Goal: Task Accomplishment & Management: Use online tool/utility

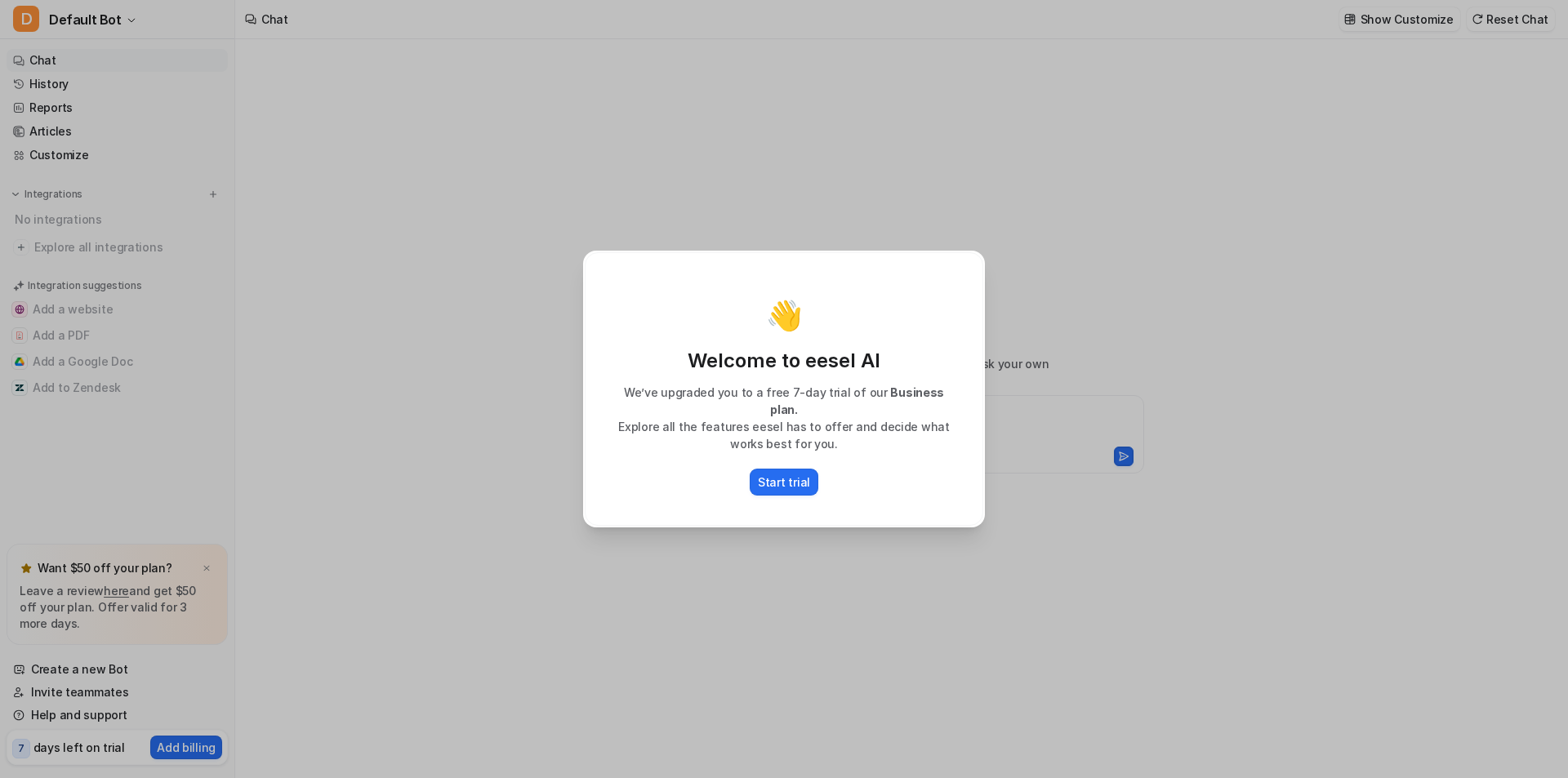
type textarea "**********"
click at [761, 478] on p "Start trial" at bounding box center [783, 482] width 52 height 17
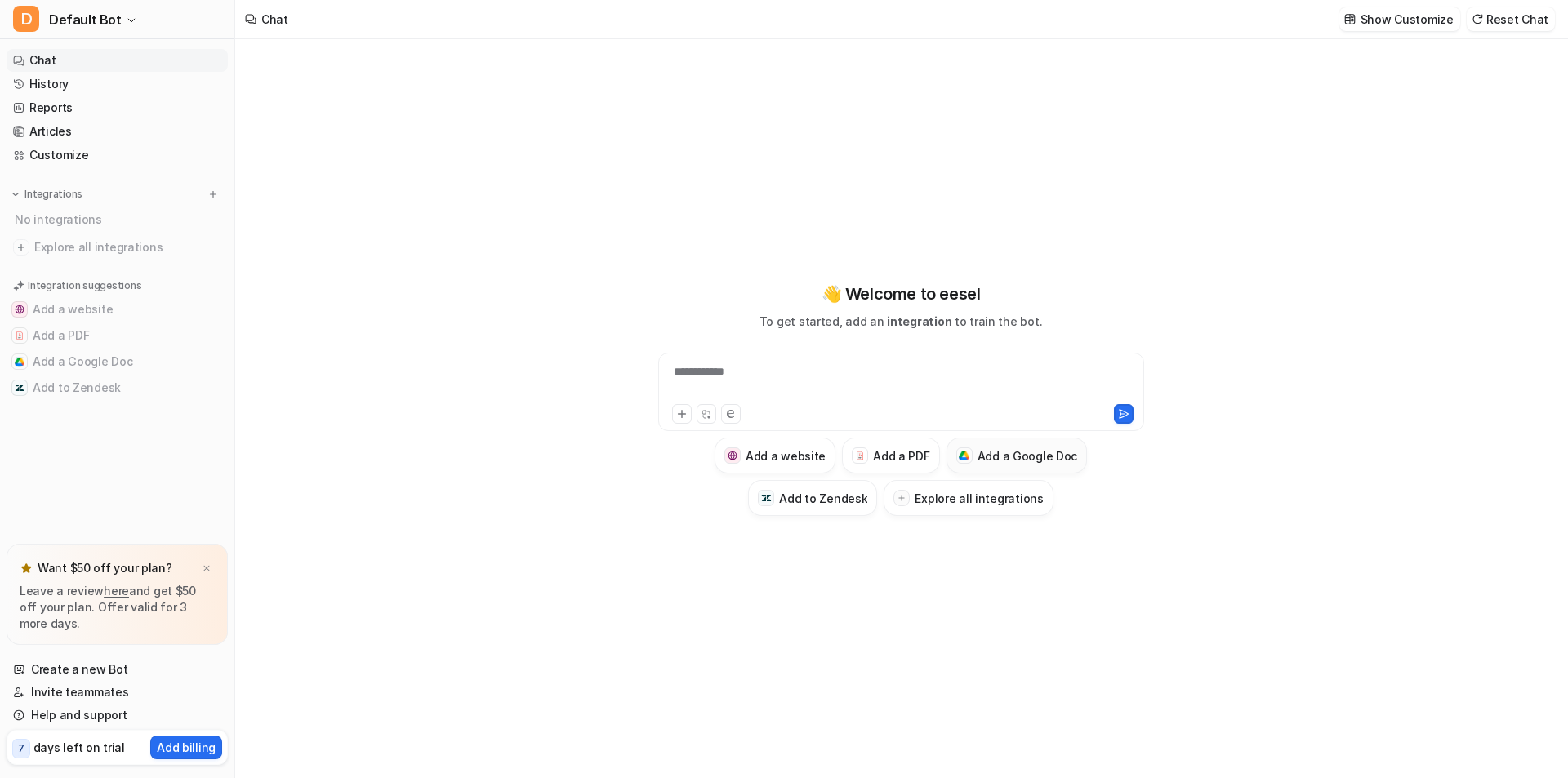
click at [1009, 464] on button "Add a Google Doc" at bounding box center [1017, 455] width 142 height 36
click at [1009, 454] on h3 "Add a Google Doc" at bounding box center [1027, 455] width 100 height 17
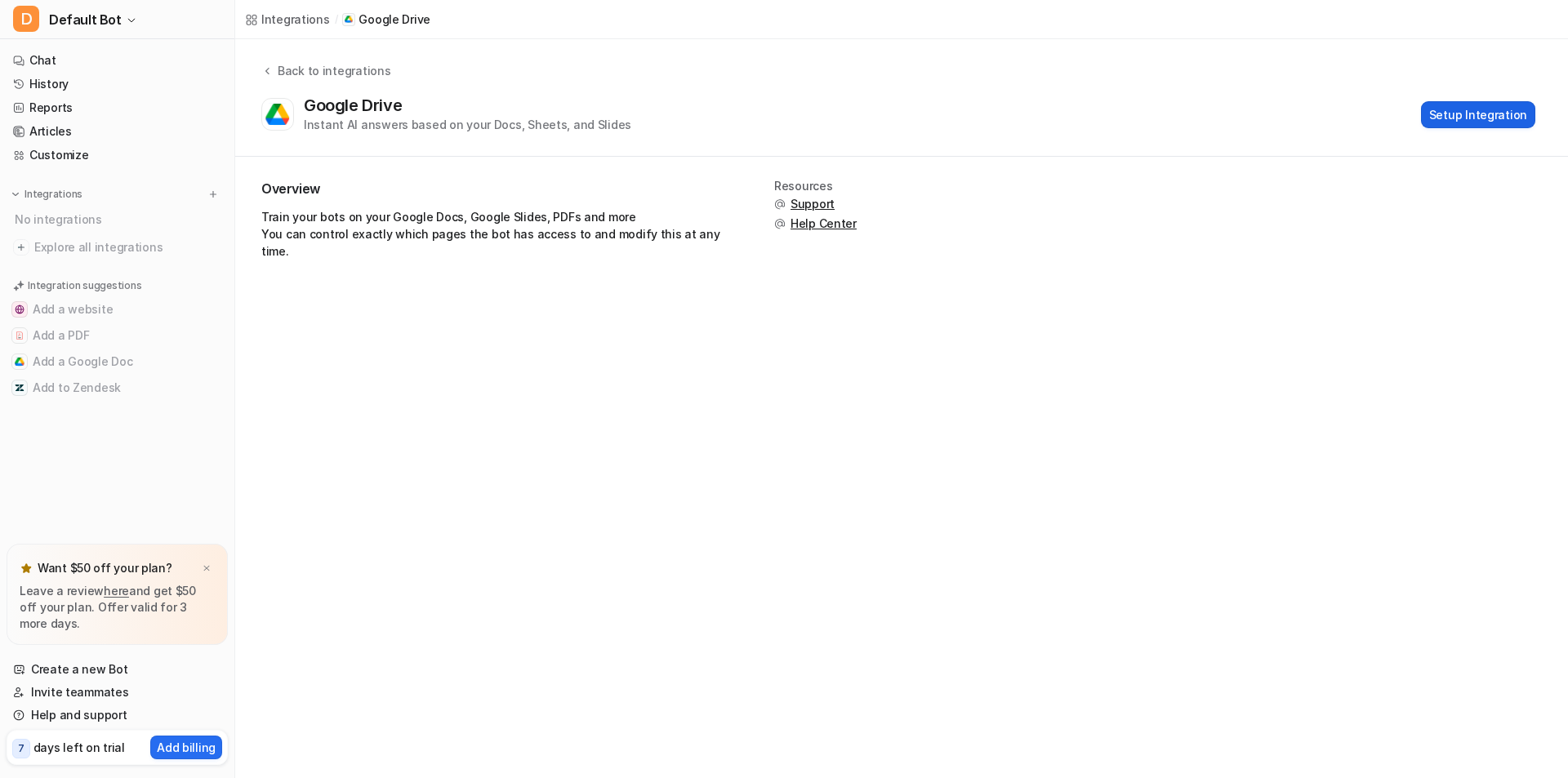
click at [1495, 117] on button "Setup Integration" at bounding box center [1477, 114] width 114 height 27
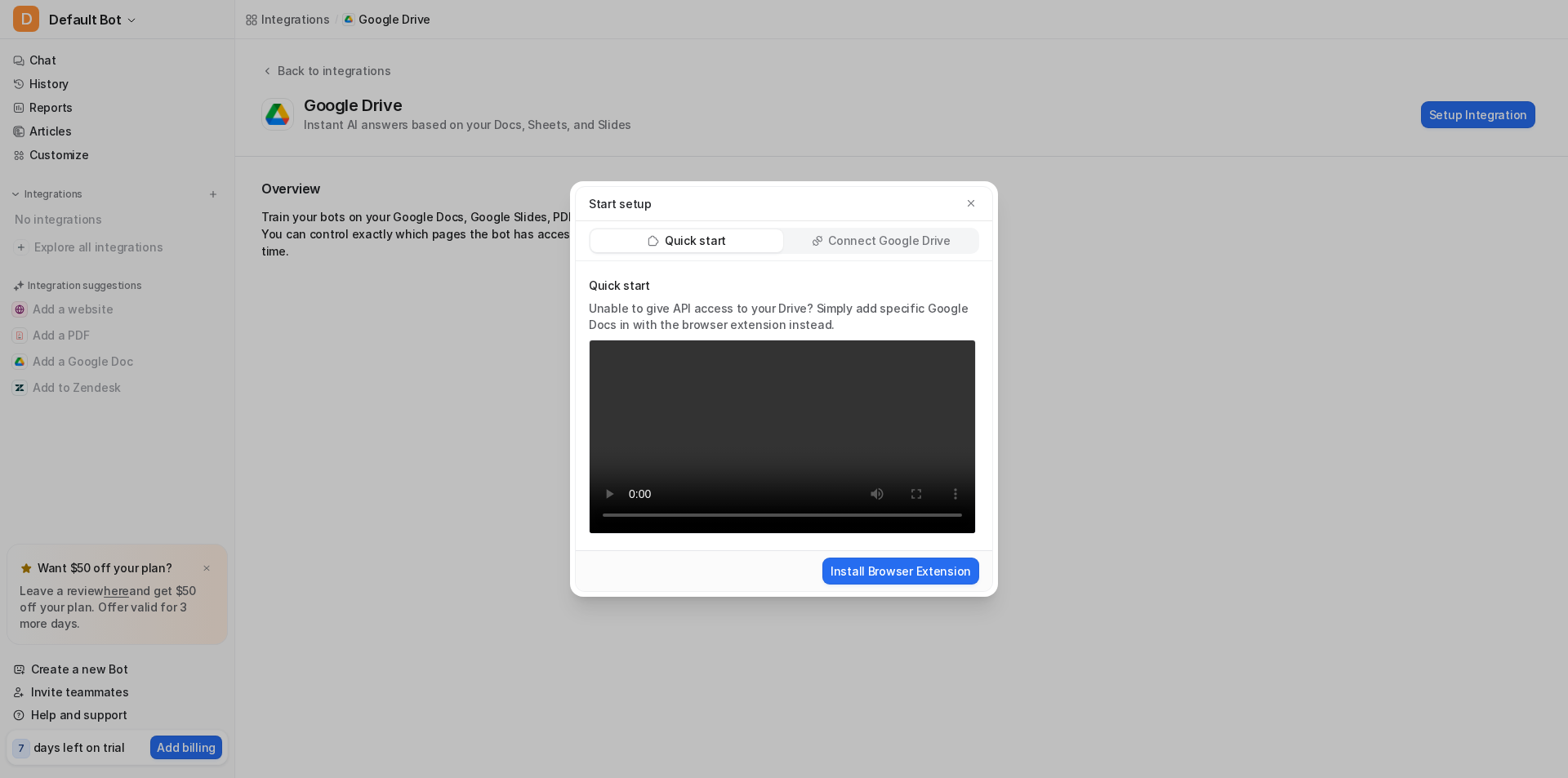
click at [908, 233] on p "Connect Google Drive" at bounding box center [889, 240] width 122 height 16
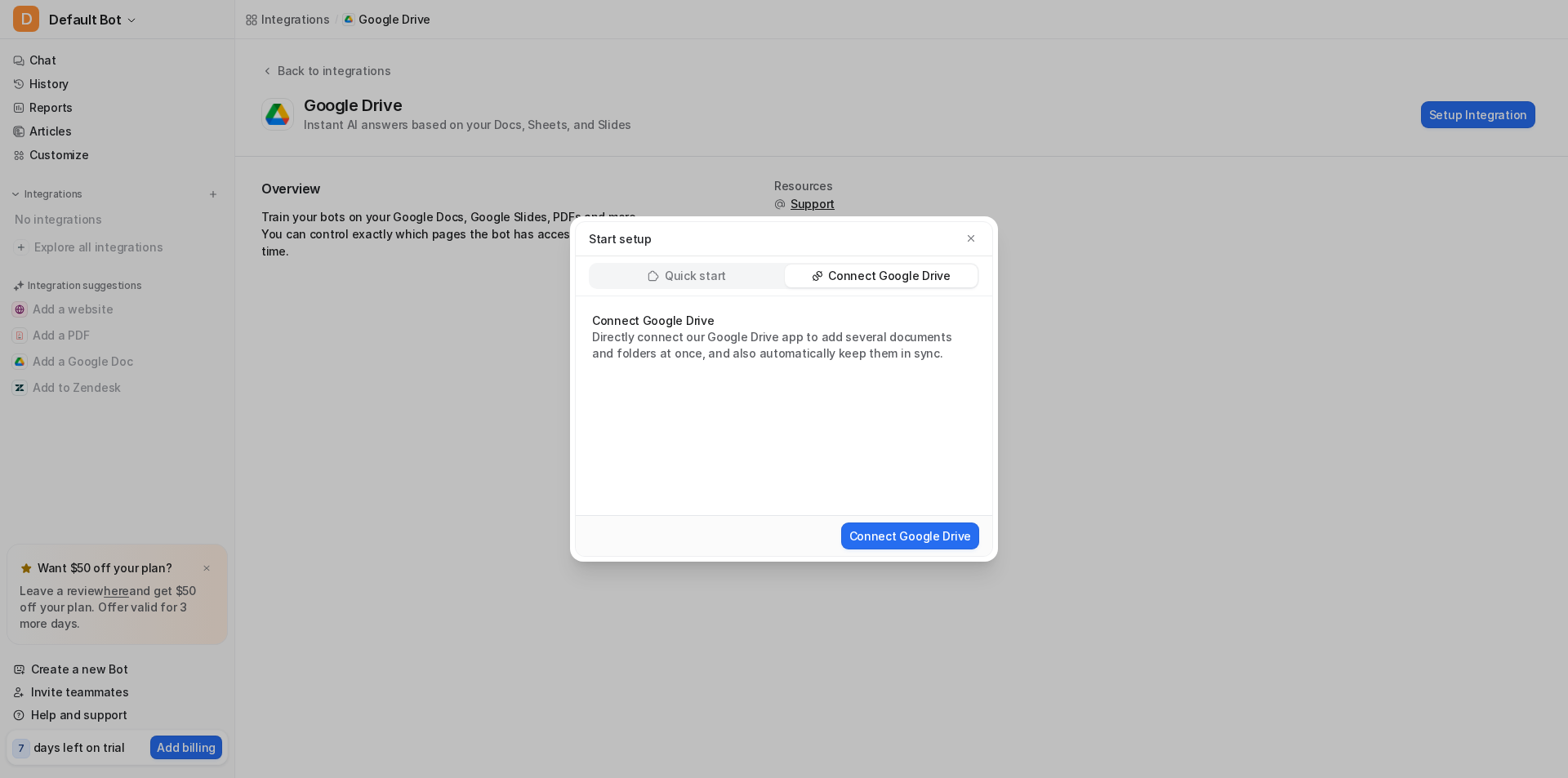
click at [703, 273] on p "Quick start" at bounding box center [694, 275] width 61 height 16
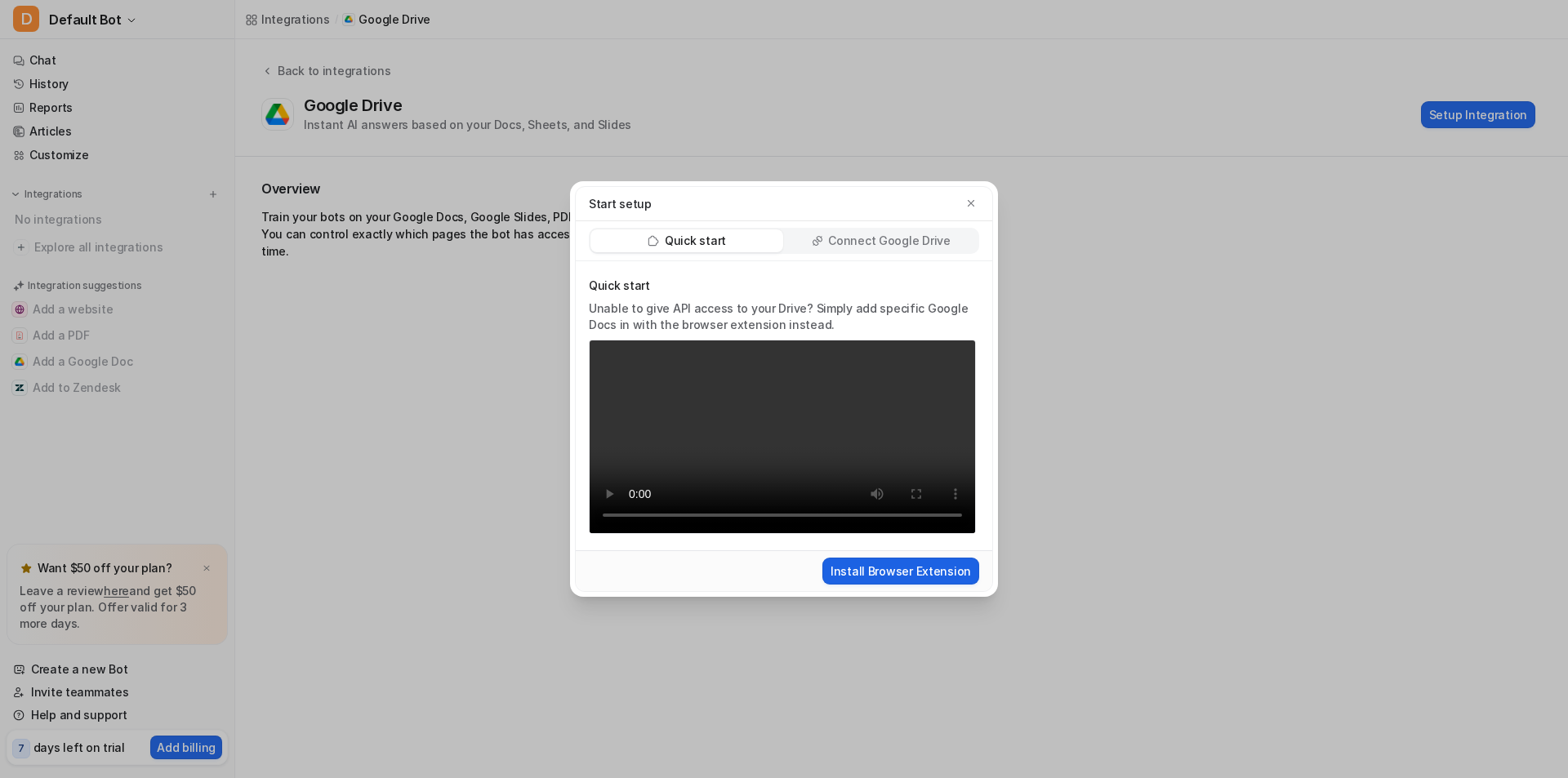
drag, startPoint x: 1469, startPoint y: 0, endPoint x: 859, endPoint y: 581, distance: 842.4
click at [859, 581] on button "Install Browser Extension" at bounding box center [900, 571] width 157 height 27
click at [966, 197] on icon "button" at bounding box center [971, 203] width 11 height 11
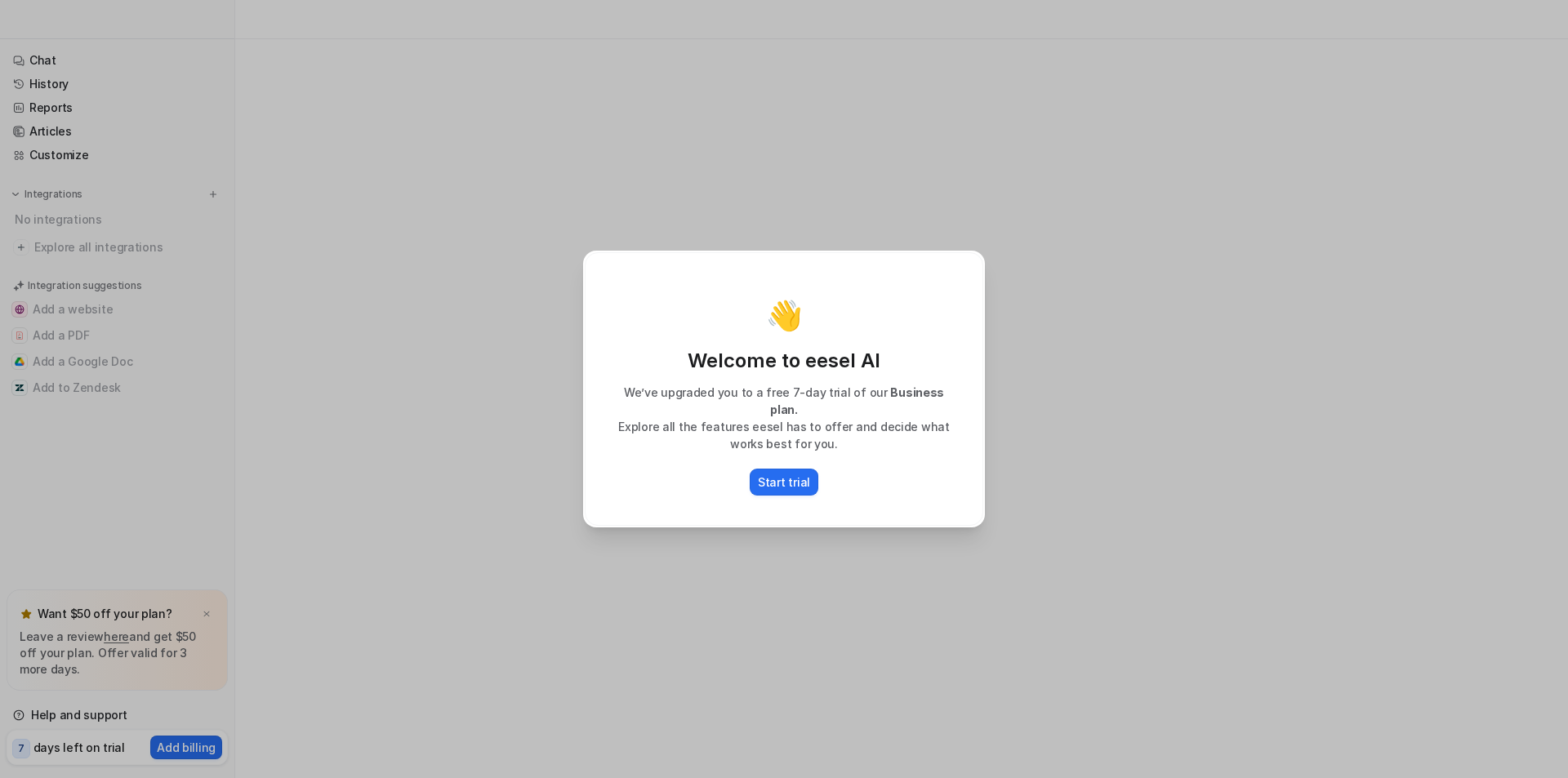
drag, startPoint x: 774, startPoint y: 472, endPoint x: 1090, endPoint y: 484, distance: 316.2
click at [777, 473] on p "Start trial" at bounding box center [783, 482] width 52 height 17
